Goal: Task Accomplishment & Management: Manage account settings

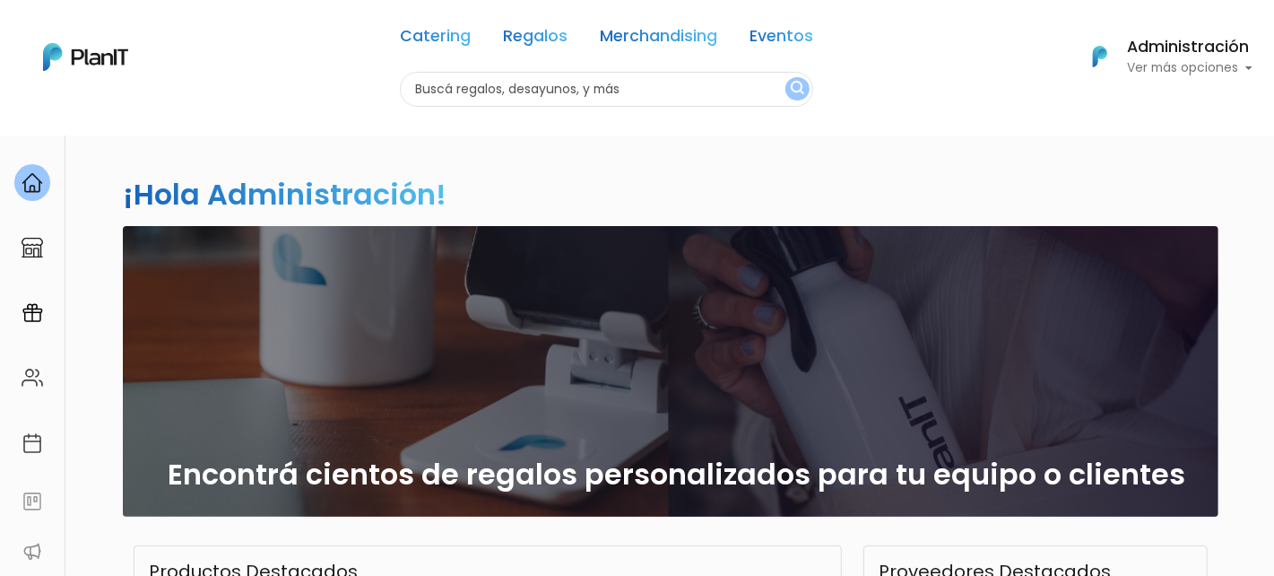
click at [1186, 68] on p "Ver más opciones" at bounding box center [1190, 68] width 126 height 13
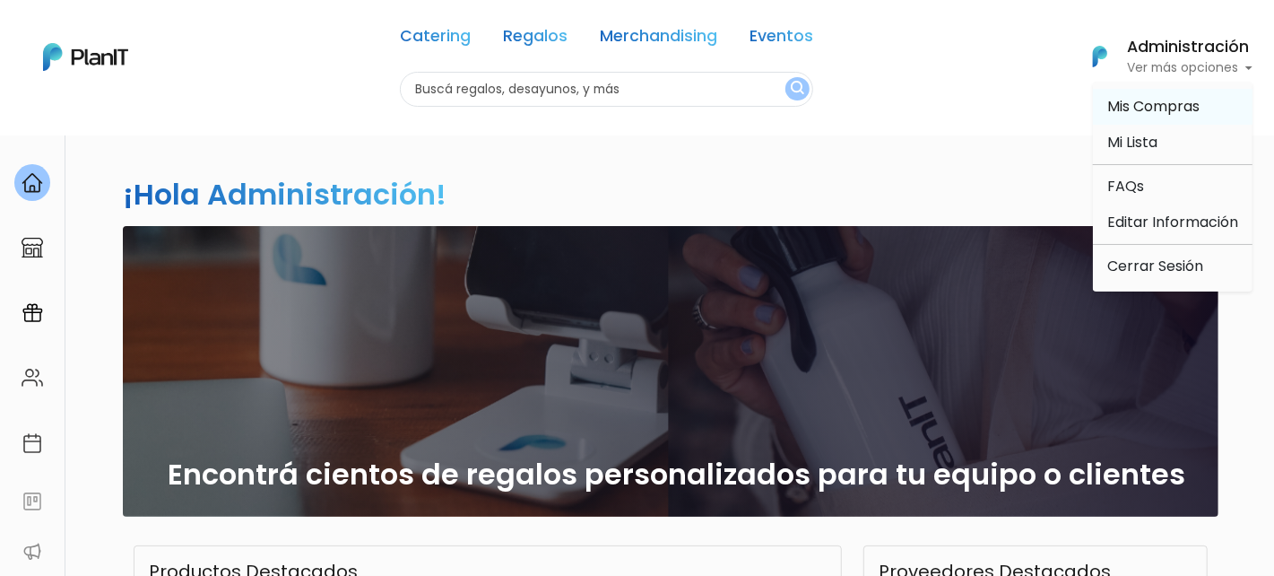
click at [1152, 106] on span "Mis Compras" at bounding box center [1153, 106] width 92 height 21
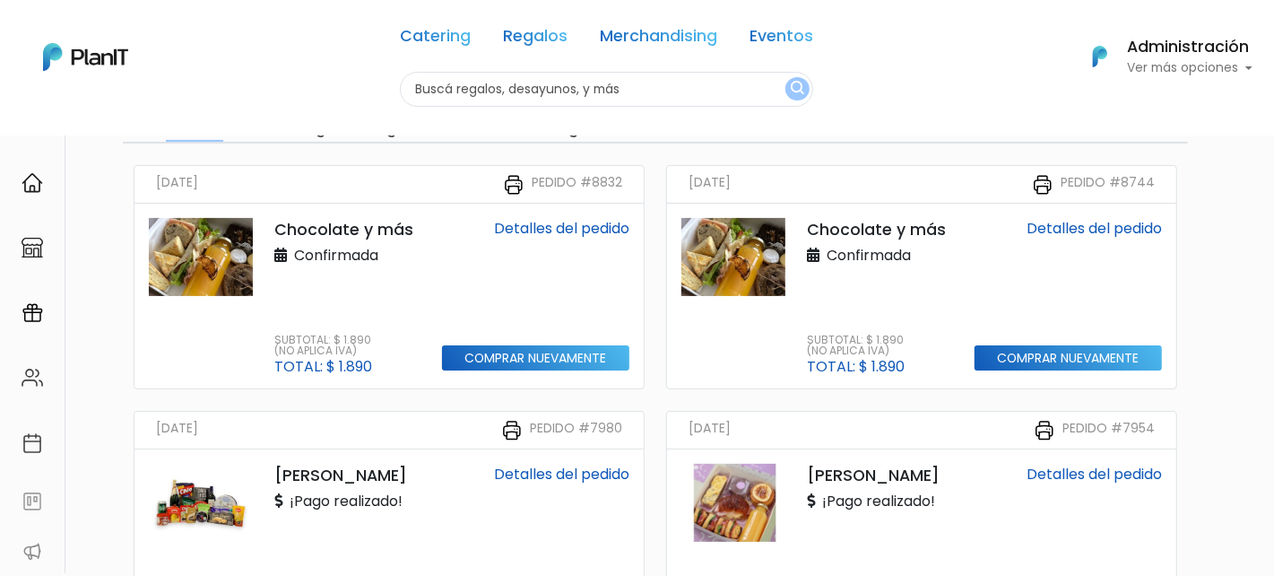
scroll to position [142, 0]
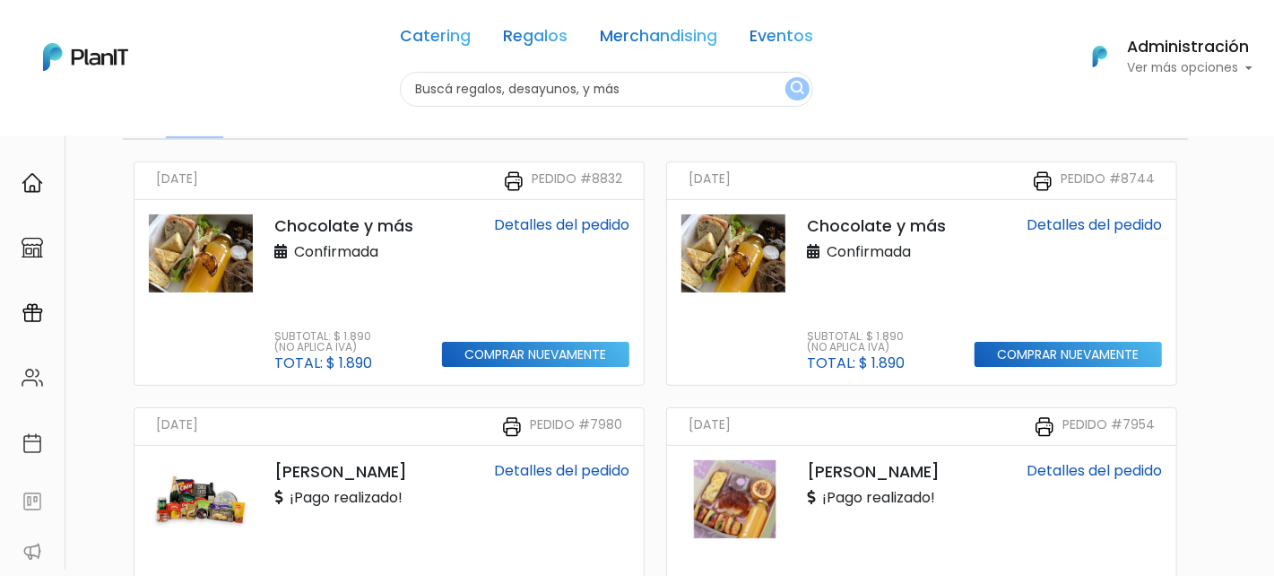
click at [570, 297] on div "Detalles del pedido Comprar nuevamente" at bounding box center [535, 292] width 209 height 156
click at [193, 246] on img at bounding box center [201, 253] width 104 height 78
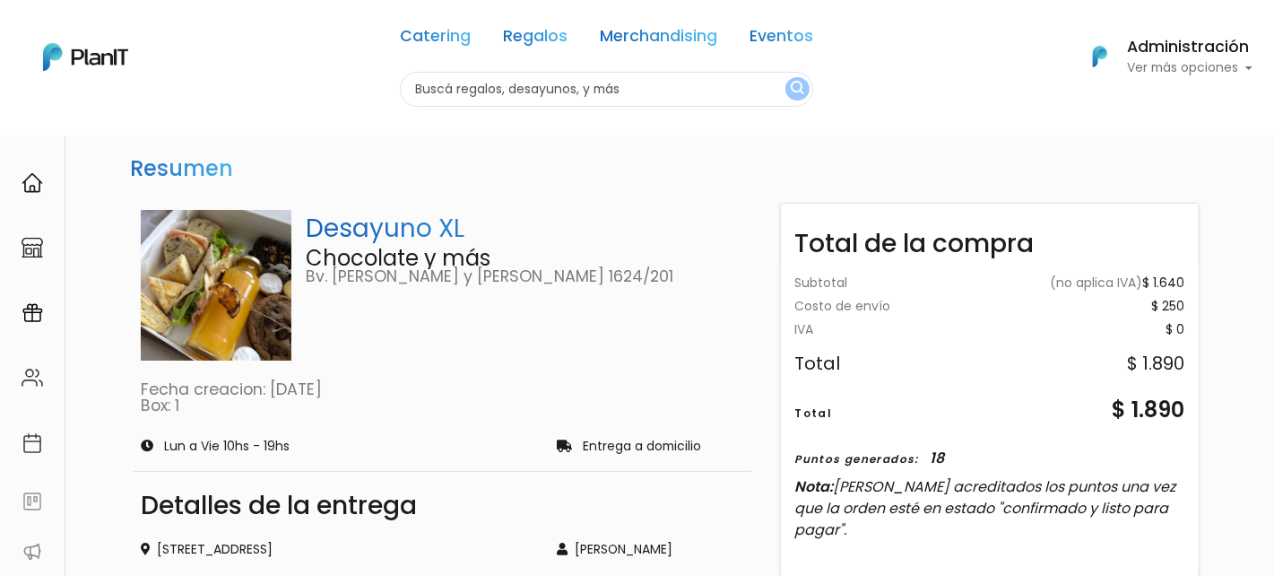
click at [1218, 46] on h6 "Administración" at bounding box center [1190, 47] width 126 height 16
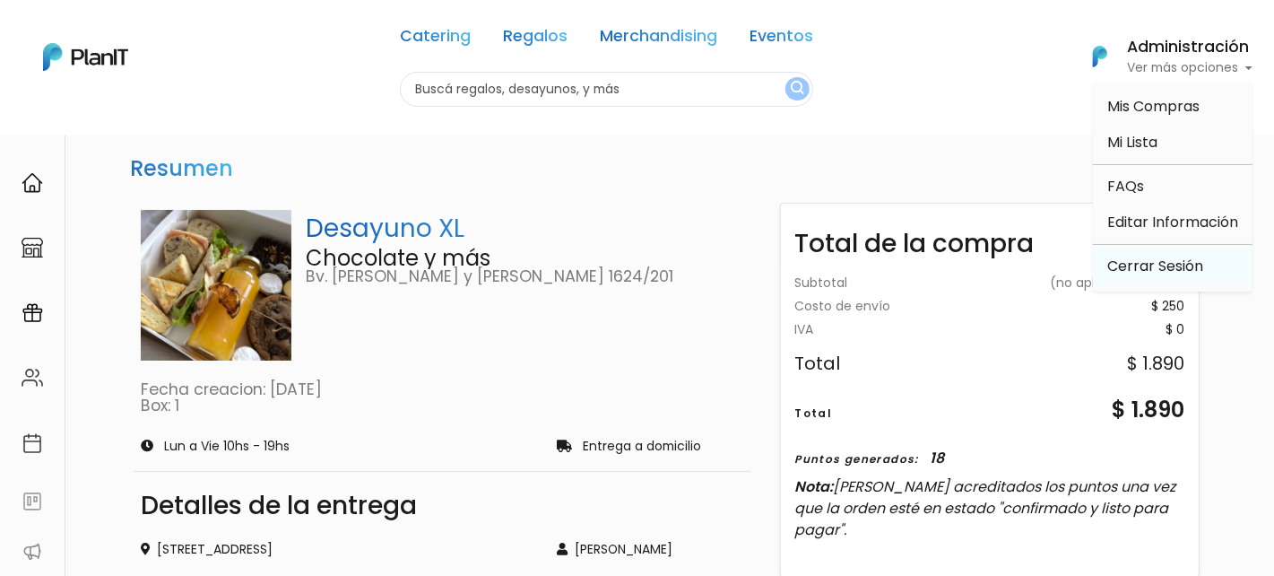
click at [1160, 260] on link "Cerrar Sesión" at bounding box center [1173, 266] width 160 height 36
